Goal: Task Accomplishment & Management: Manage account settings

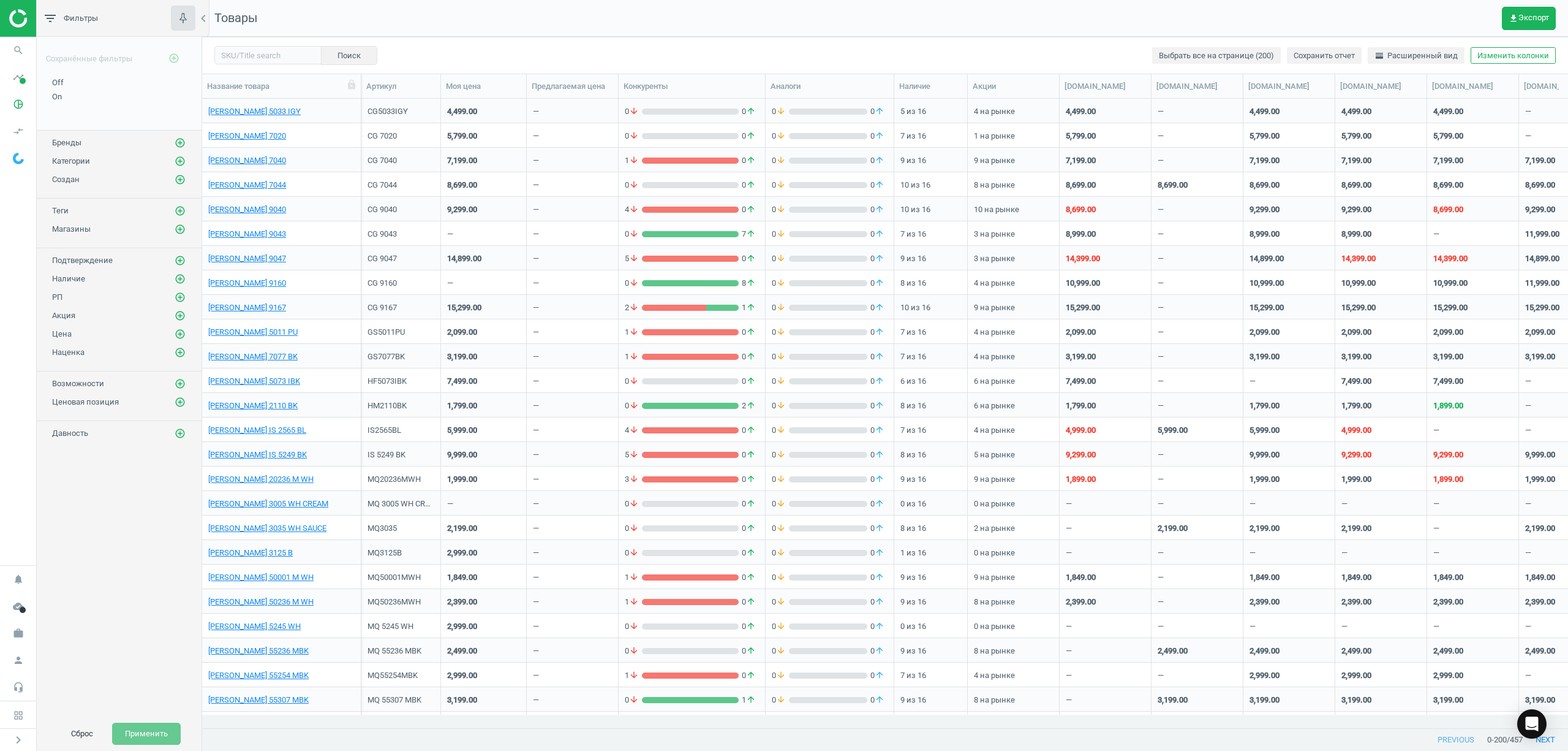
scroll to position [13, 12]
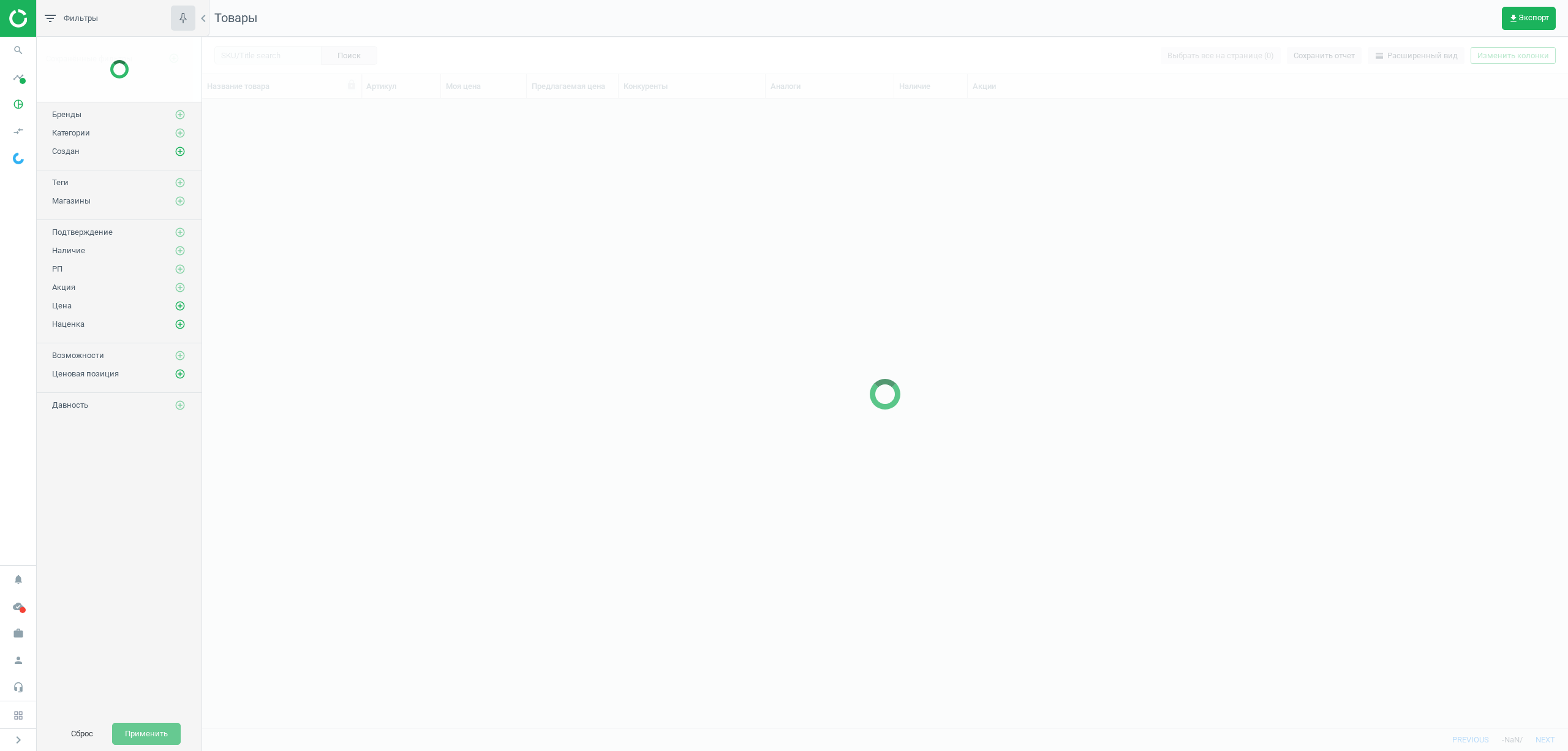
scroll to position [603, 1353]
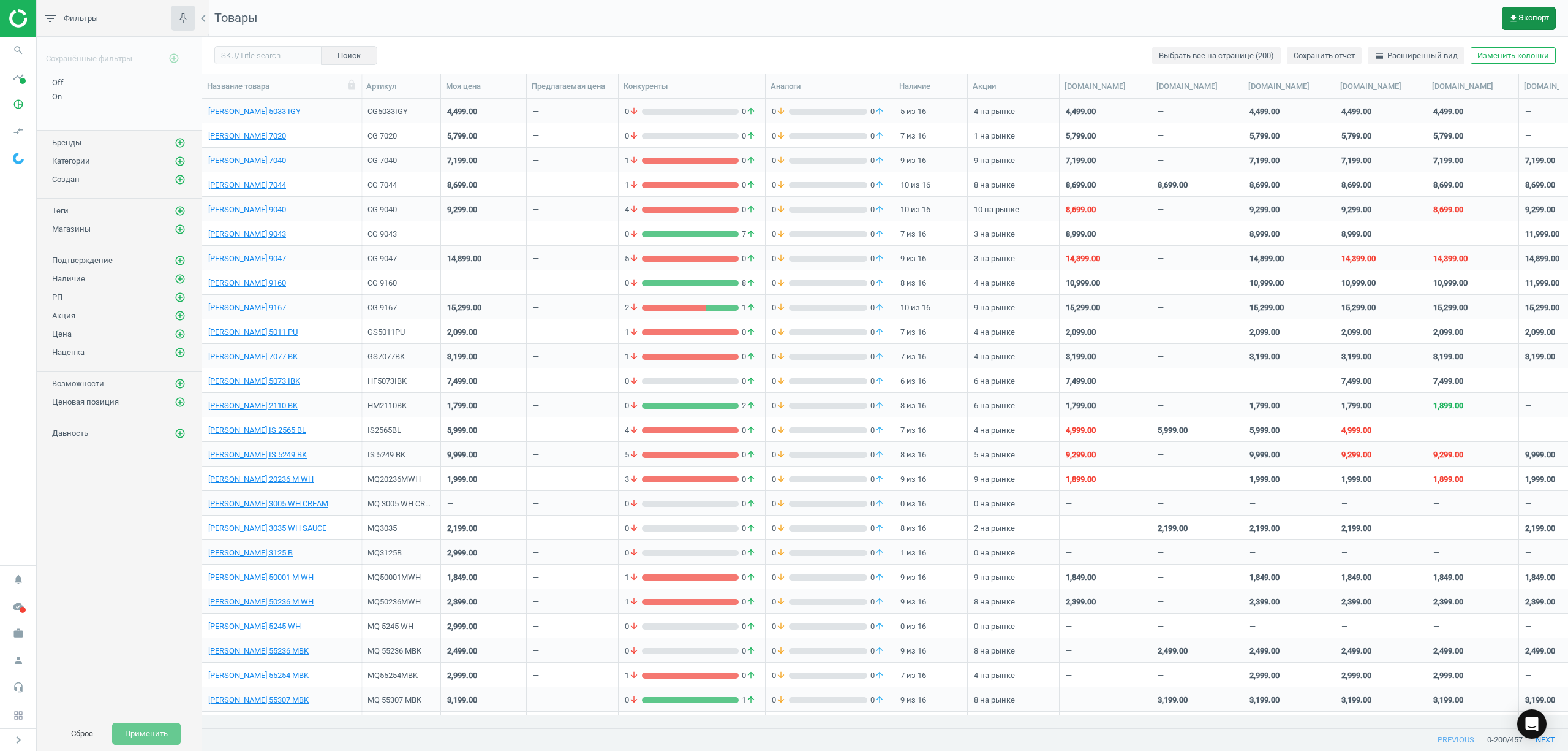
click at [1518, 23] on button "get_app Экспорт" at bounding box center [1529, 18] width 54 height 23
click at [1380, 94] on button "insert_drive_file Отчет (Excel)" at bounding box center [1448, 93] width 213 height 23
click at [11, 50] on icon "search" at bounding box center [18, 50] width 23 height 23
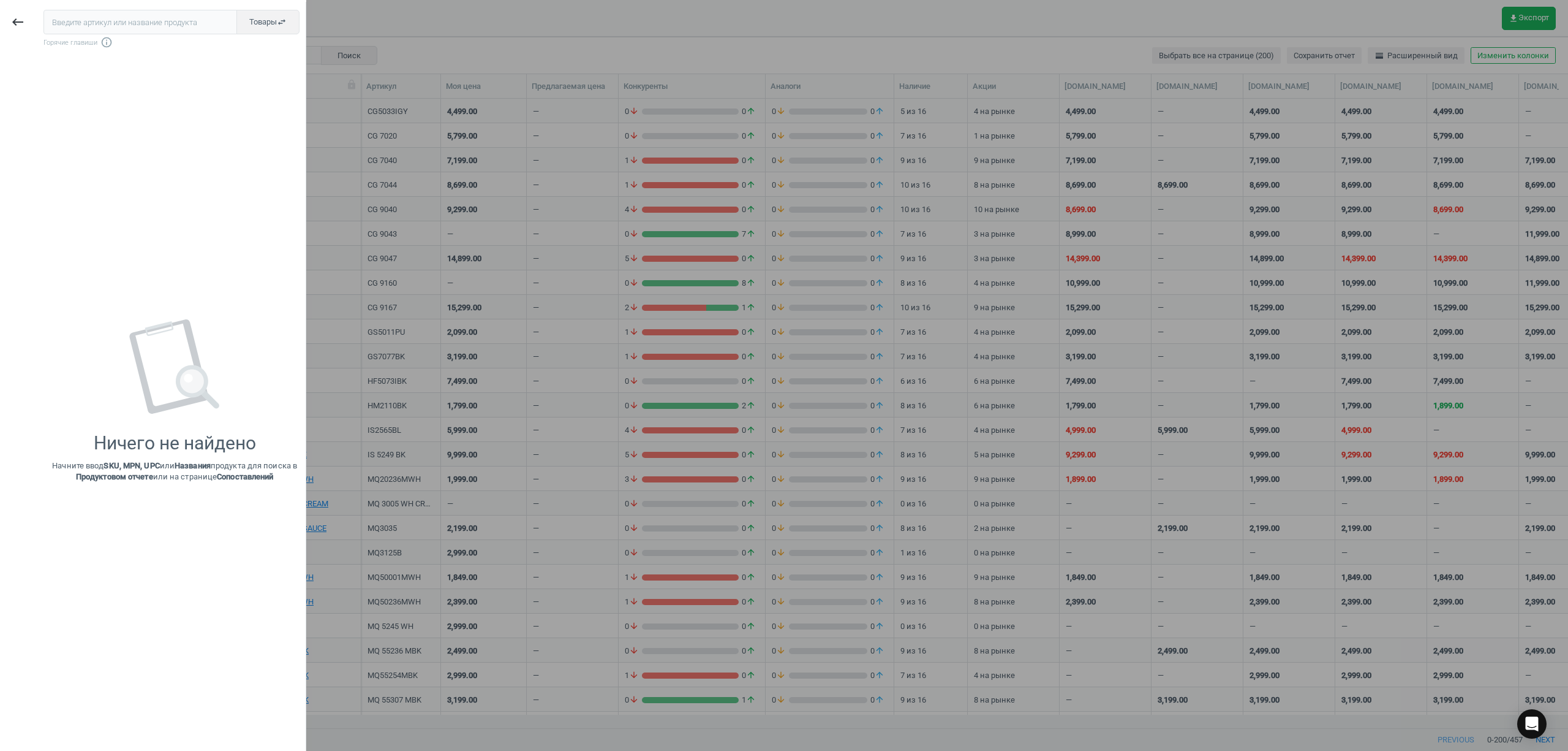
click at [53, 20] on input "text" at bounding box center [140, 22] width 193 height 24
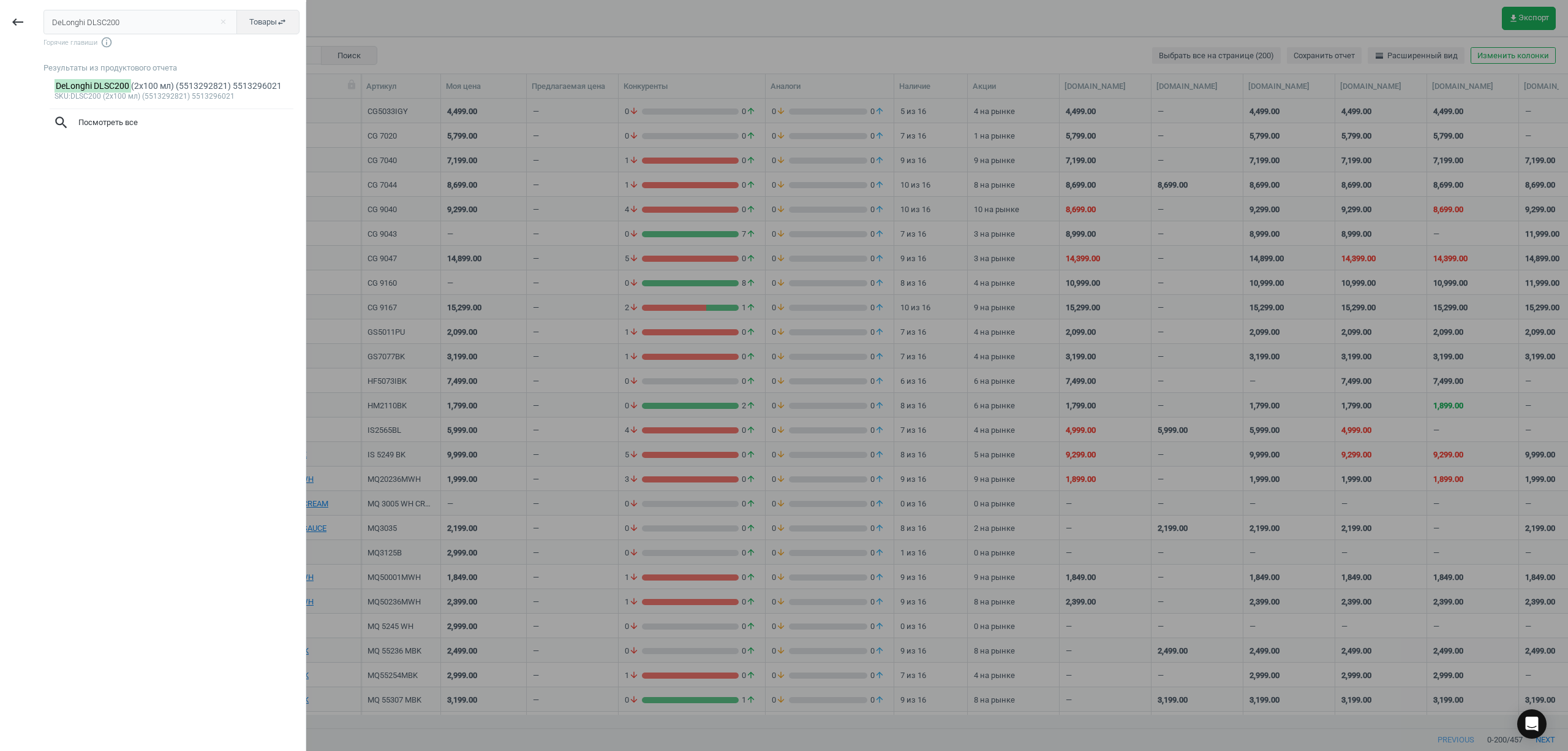
type input "DeLonghi DLSC200 (2х100 мл) (5513292821) 5513296021"
click at [168, 129] on div "sku :DLSC200 (2х100 мл) (5513292821) 5513296021" at bounding box center [172, 132] width 234 height 10
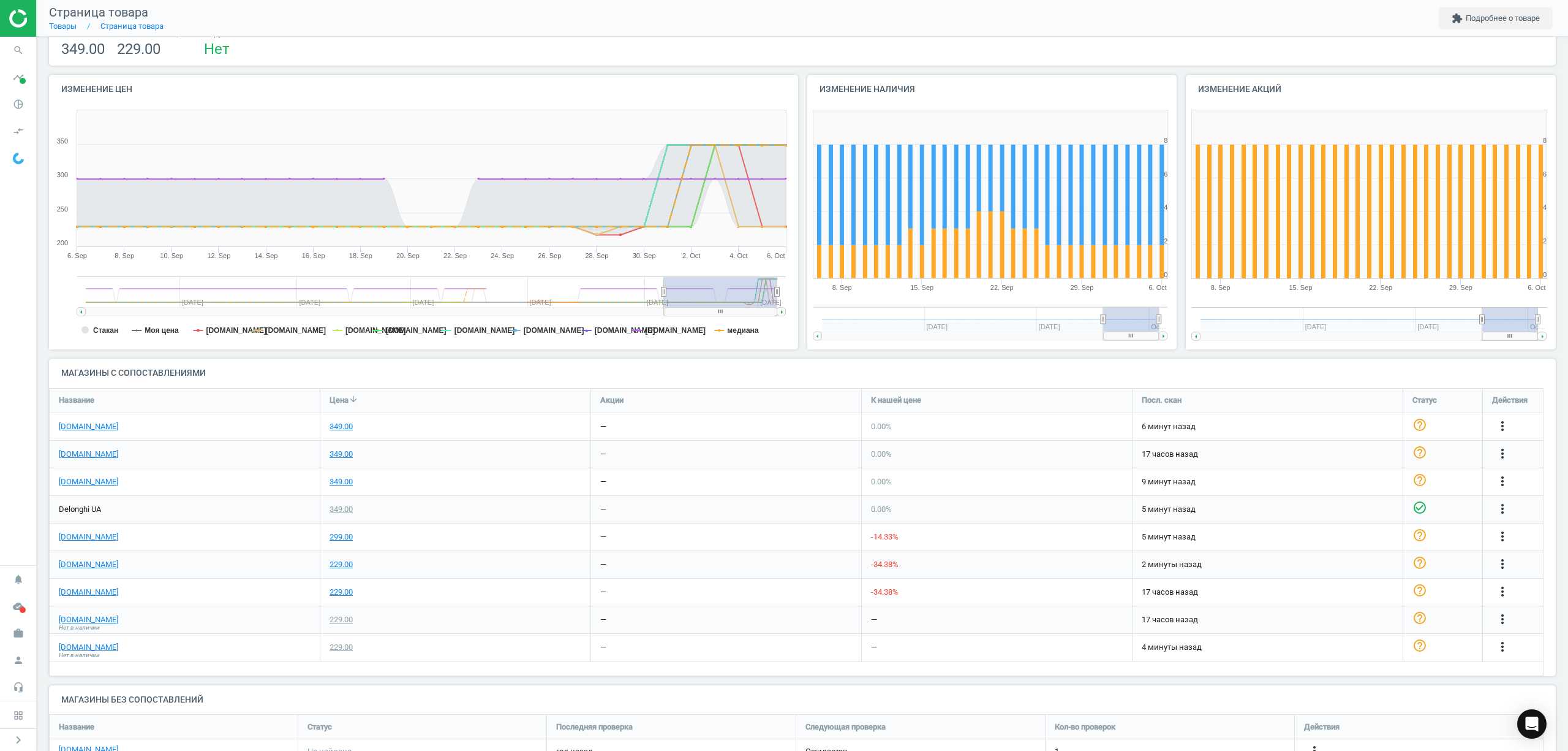
scroll to position [163, 0]
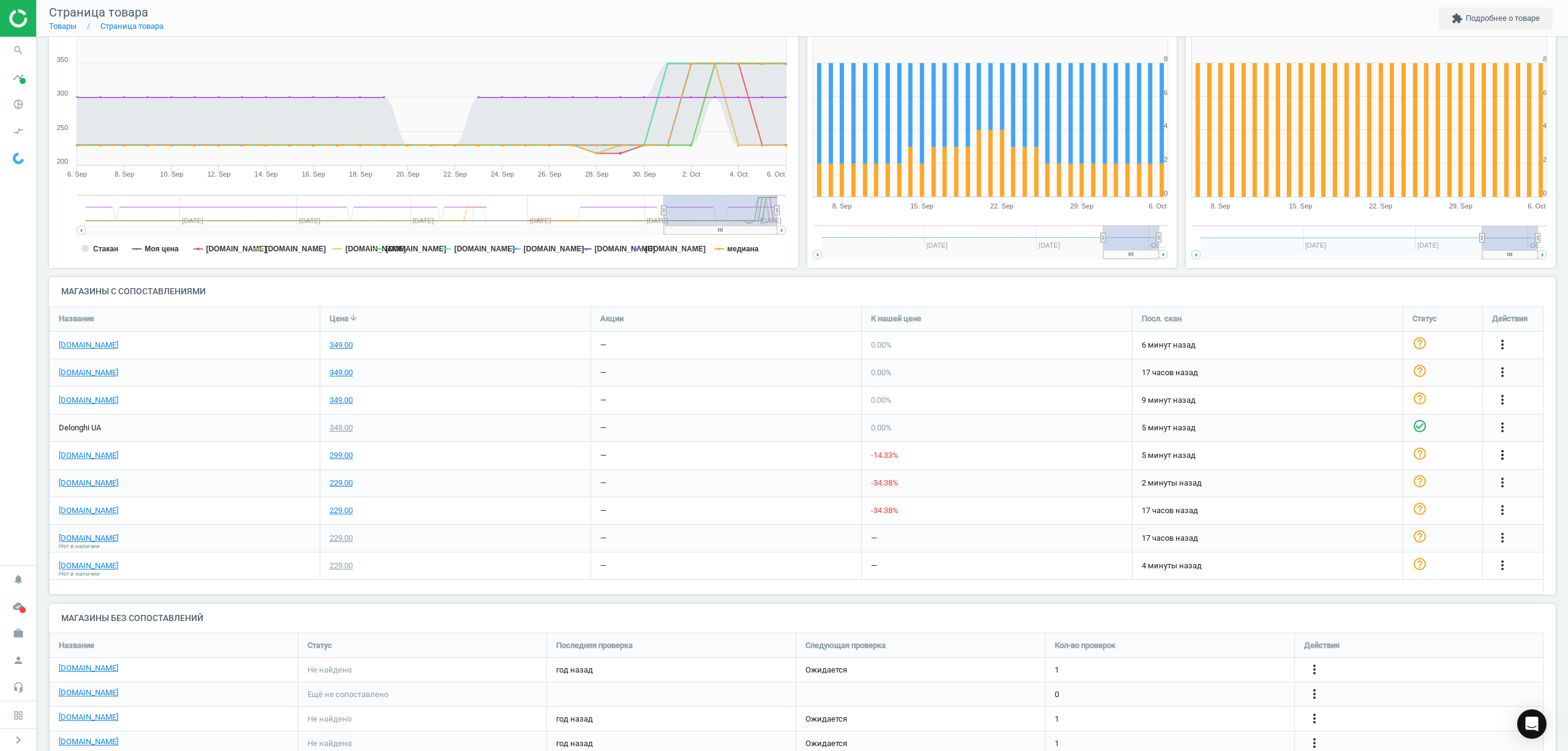
click at [1503, 452] on icon "more_vert" at bounding box center [1502, 454] width 15 height 15
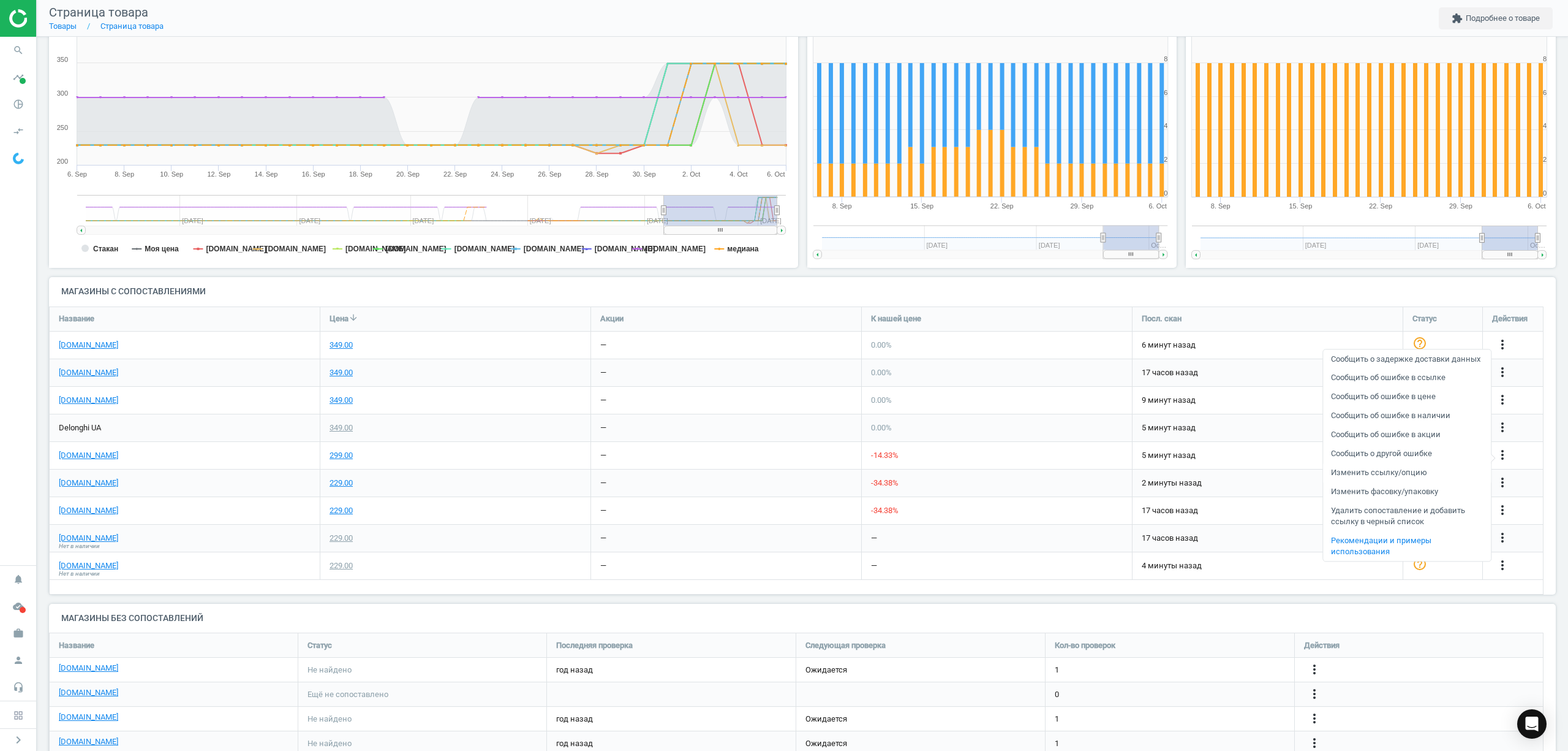
click at [1353, 474] on link "Изменить ссылку/опцию" at bounding box center [1407, 473] width 168 height 19
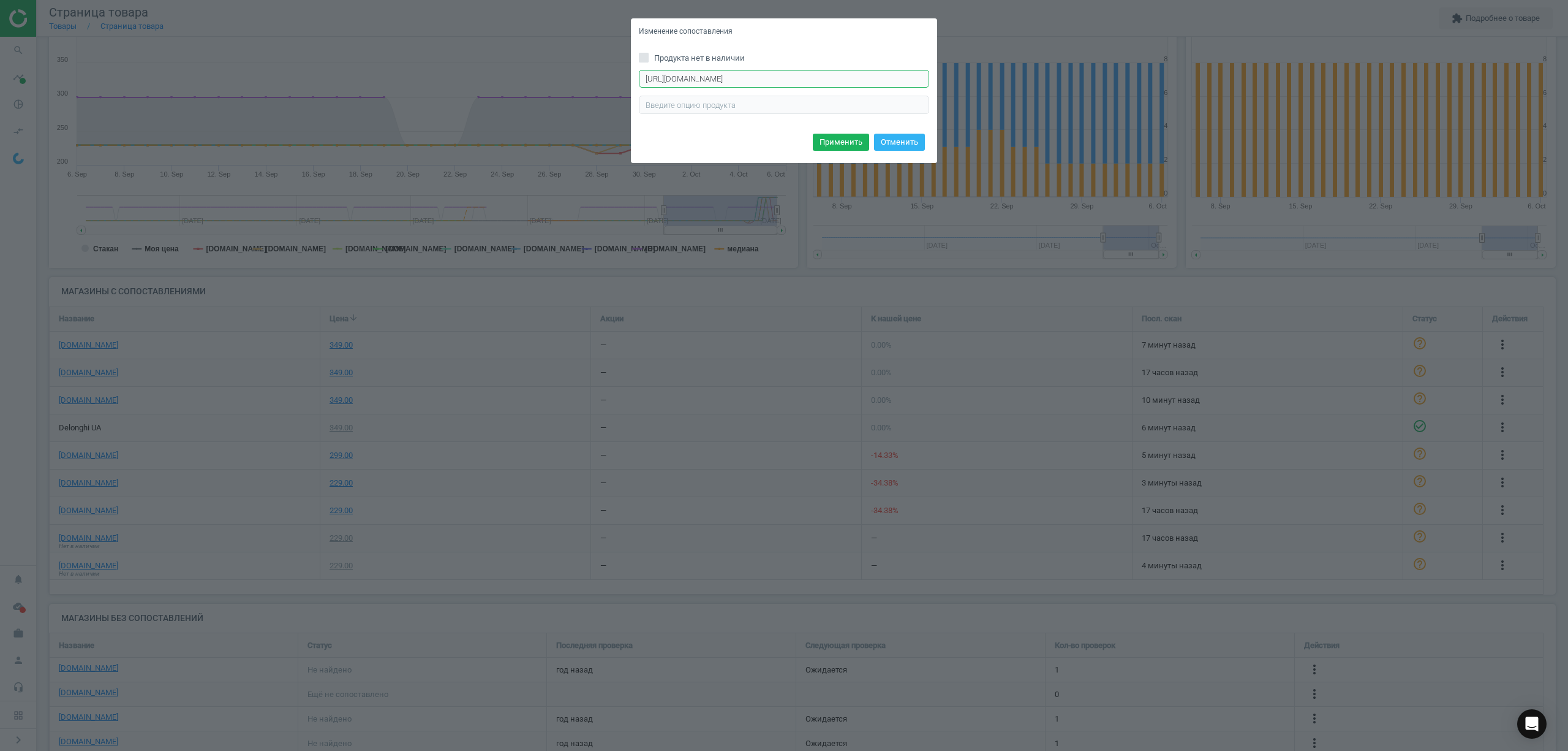
click at [819, 76] on input "[URL][DOMAIN_NAME]" at bounding box center [784, 79] width 291 height 19
drag, startPoint x: 834, startPoint y: 76, endPoint x: 491, endPoint y: 81, distance: 343.0
click at [491, 81] on div "Изменение сопоставления Продукта нет в наличии [URL][DOMAIN_NAME] Введите прави…" at bounding box center [784, 375] width 1568 height 751
paste input "[DOMAIN_NAME][URL]"
type input "[URL][DOMAIN_NAME]"
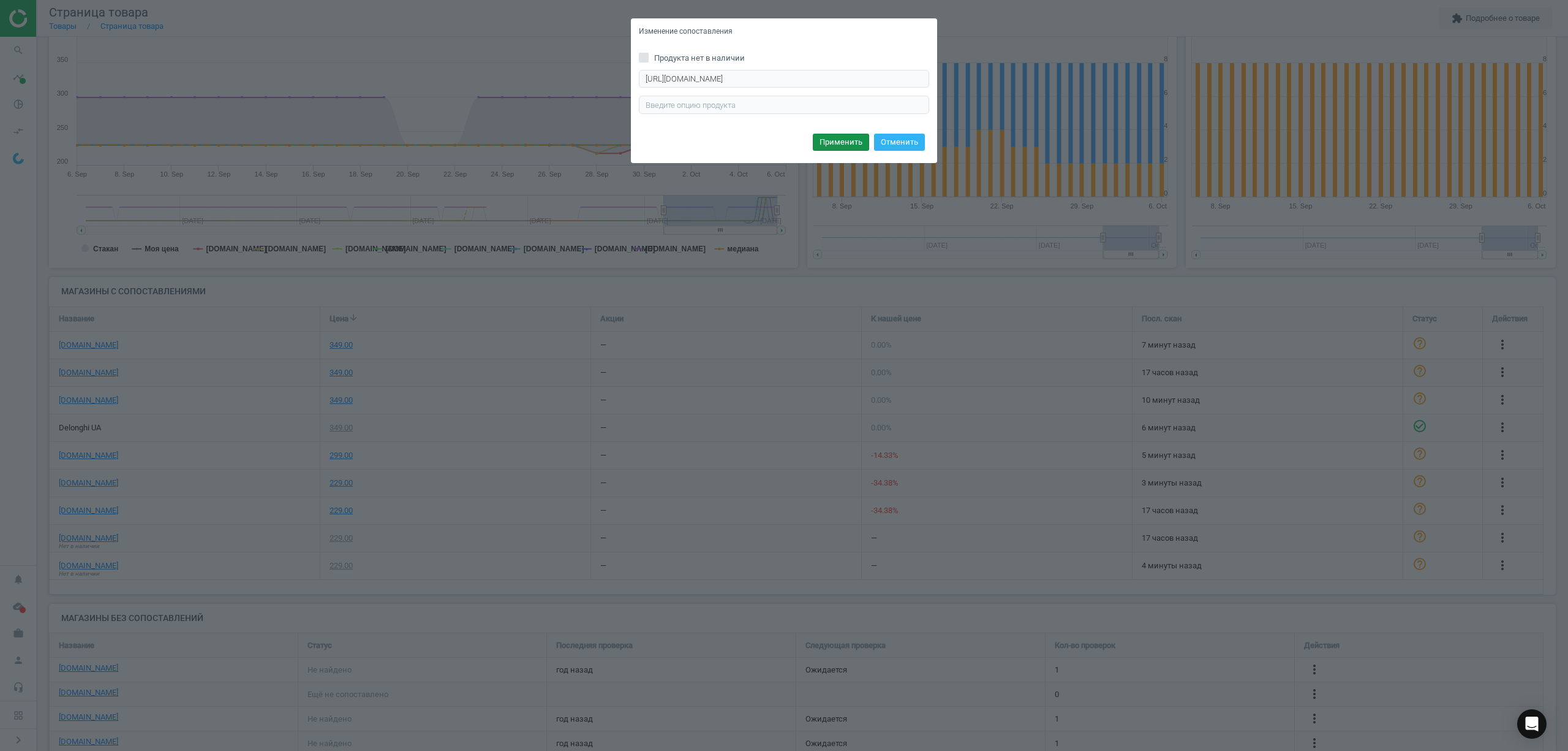
click at [851, 144] on button "Применить" at bounding box center [841, 142] width 56 height 17
